Goal: Book appointment/travel/reservation

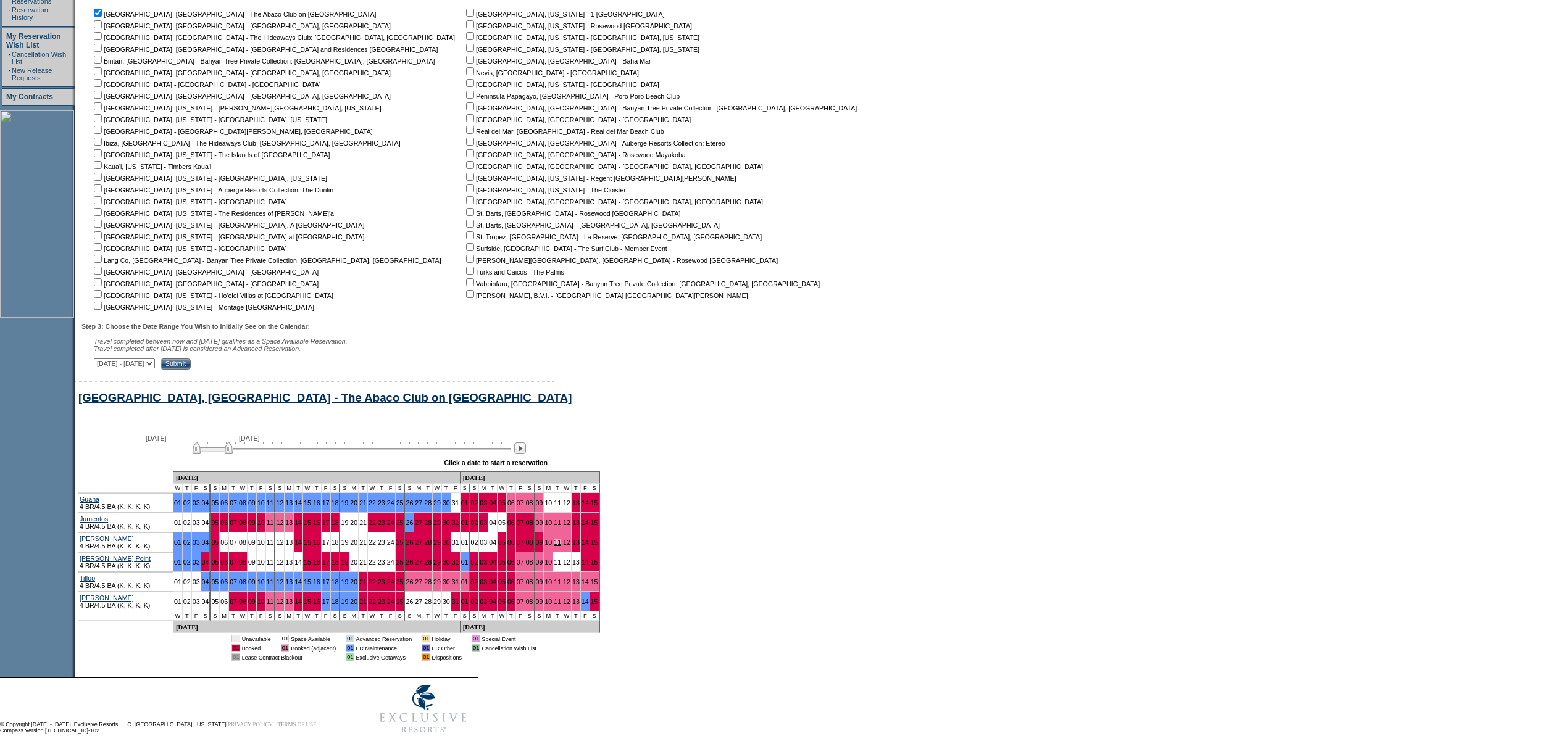
scroll to position [299, 0]
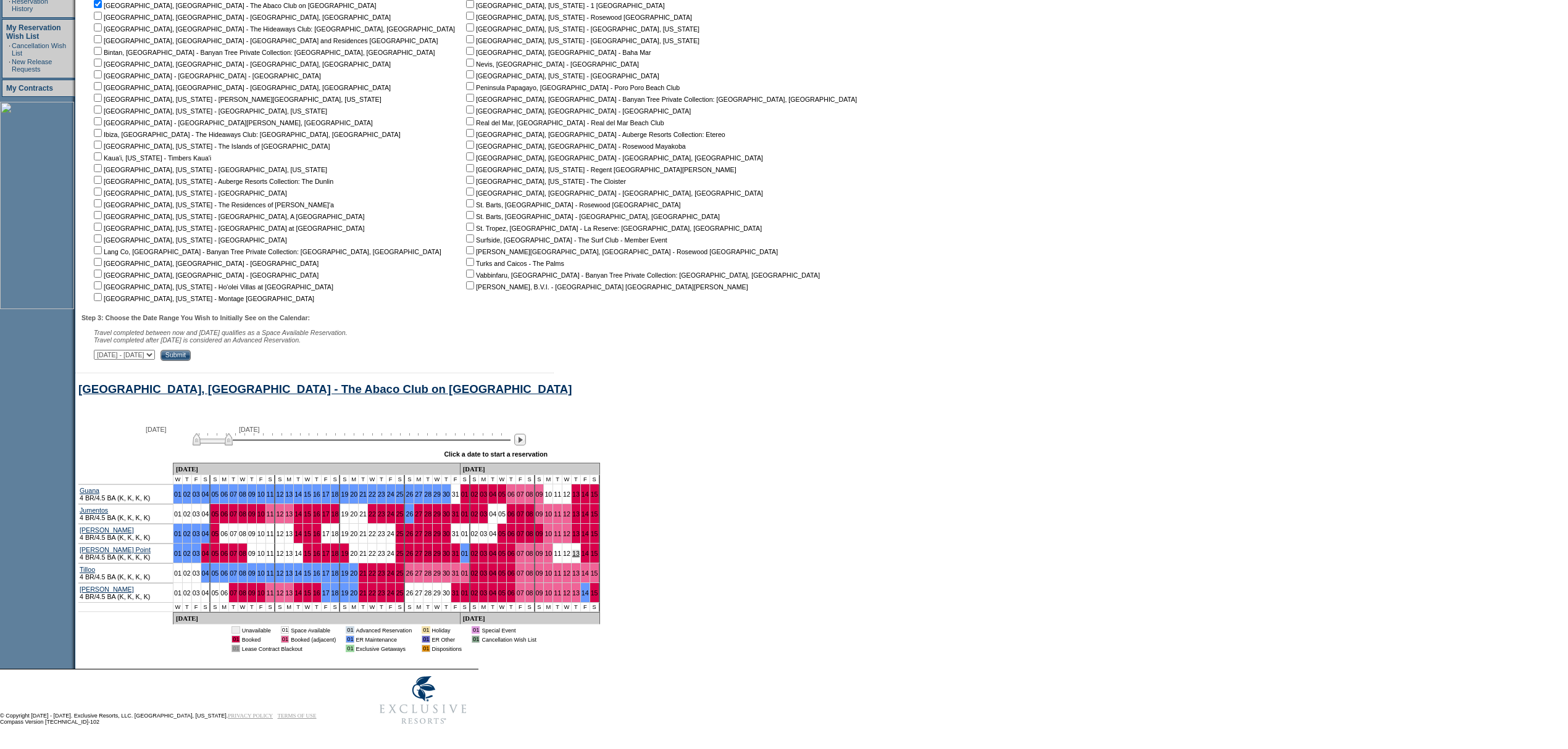
click at [572, 550] on link "13" at bounding box center [576, 553] width 7 height 7
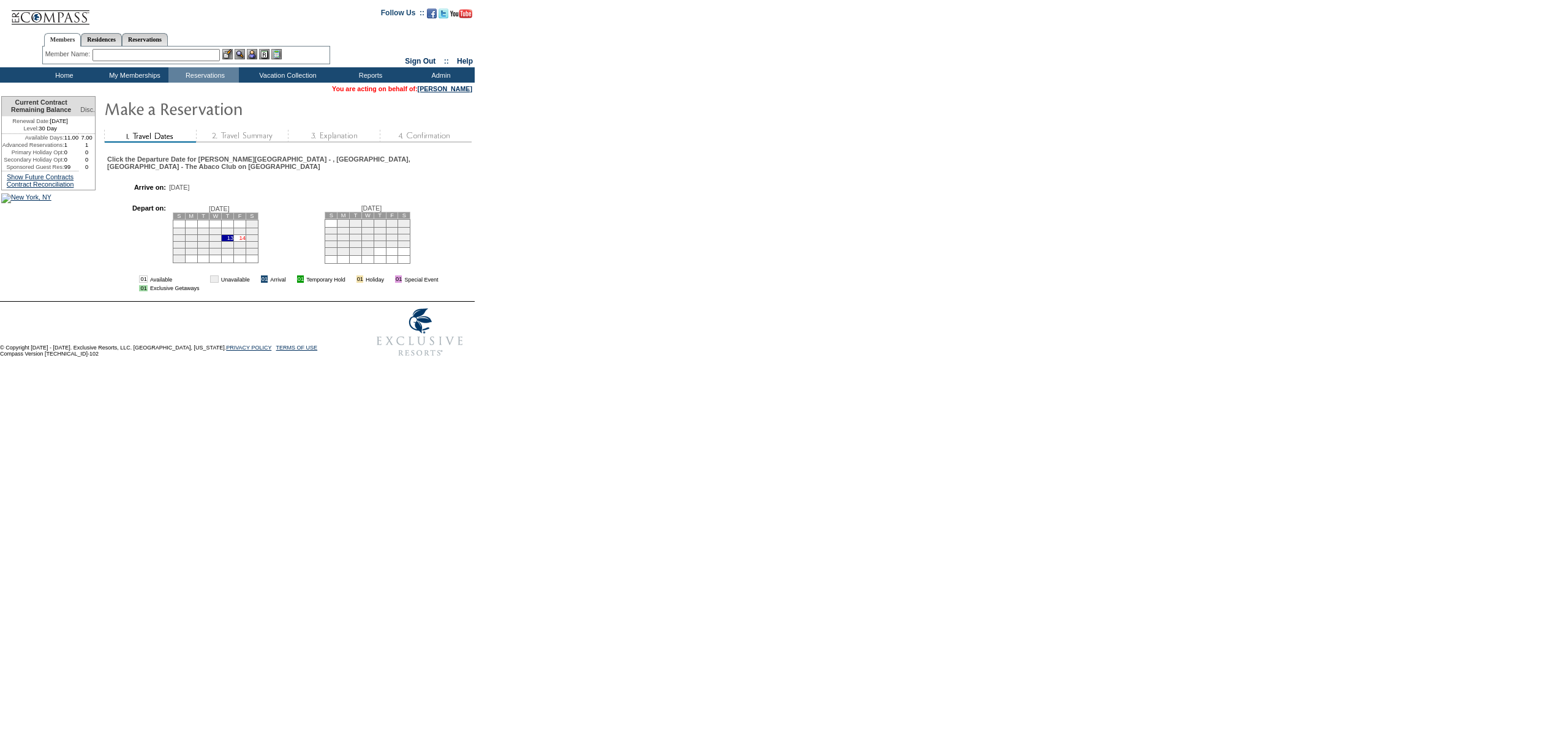
click at [245, 235] on link "14" at bounding box center [242, 238] width 6 height 6
